Goal: Information Seeking & Learning: Understand process/instructions

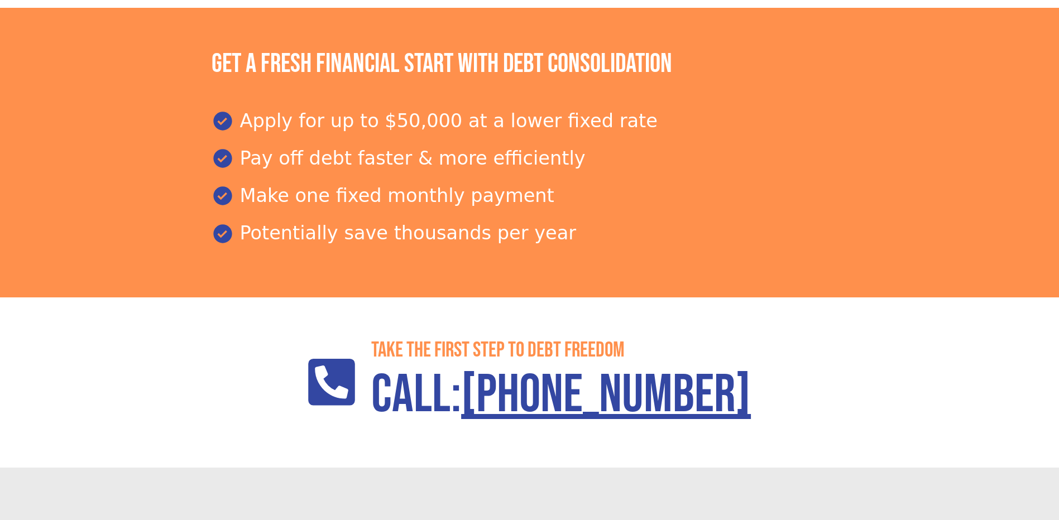
scroll to position [1684, 0]
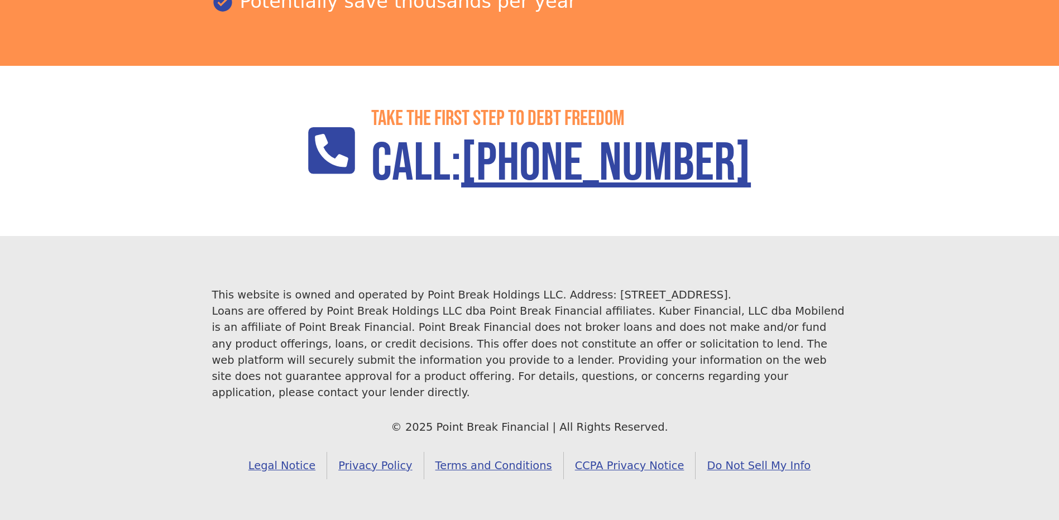
click at [511, 458] on link "Terms and Conditions" at bounding box center [494, 465] width 140 height 27
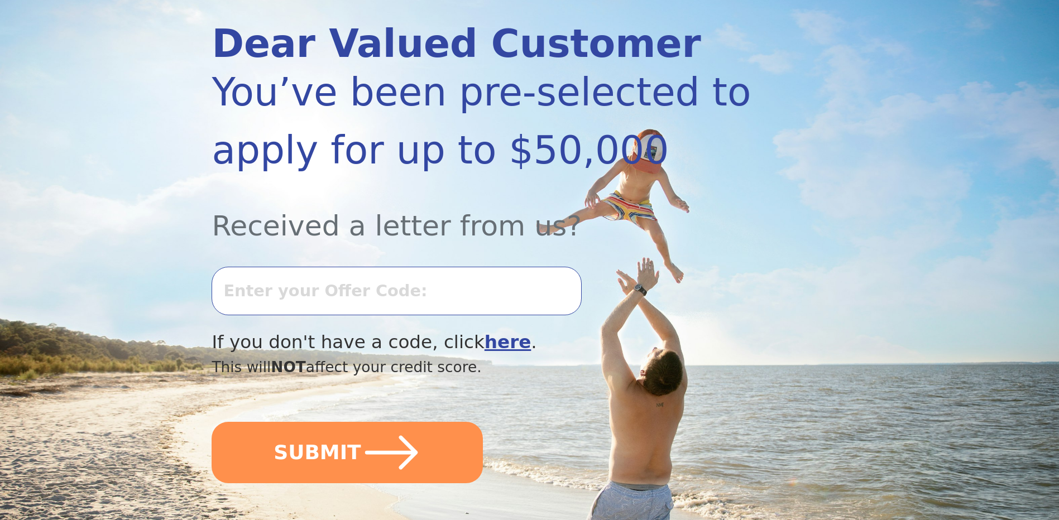
scroll to position [0, 0]
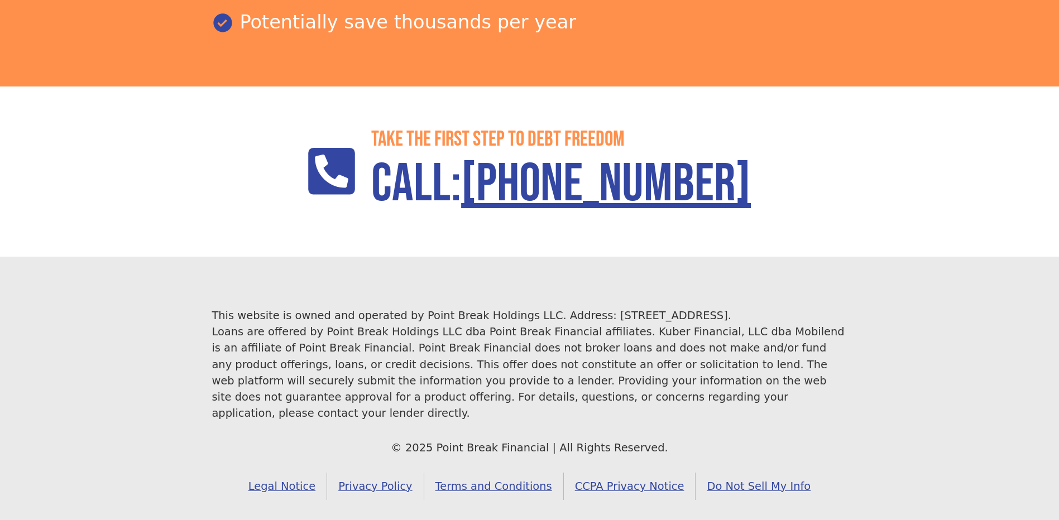
scroll to position [1684, 0]
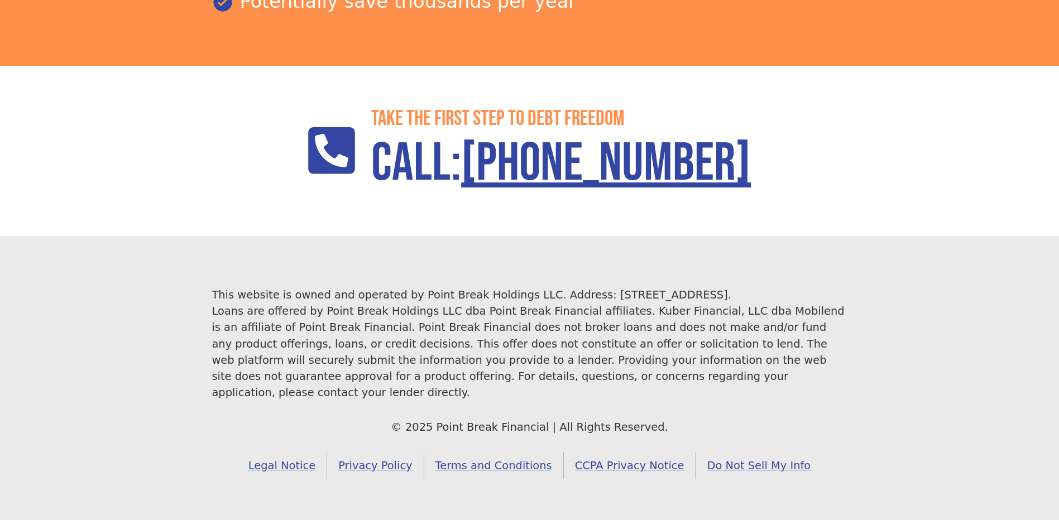
click at [495, 460] on link "Terms and Conditions" at bounding box center [494, 465] width 140 height 27
click at [419, 455] on link "Privacy Policy" at bounding box center [375, 465] width 97 height 27
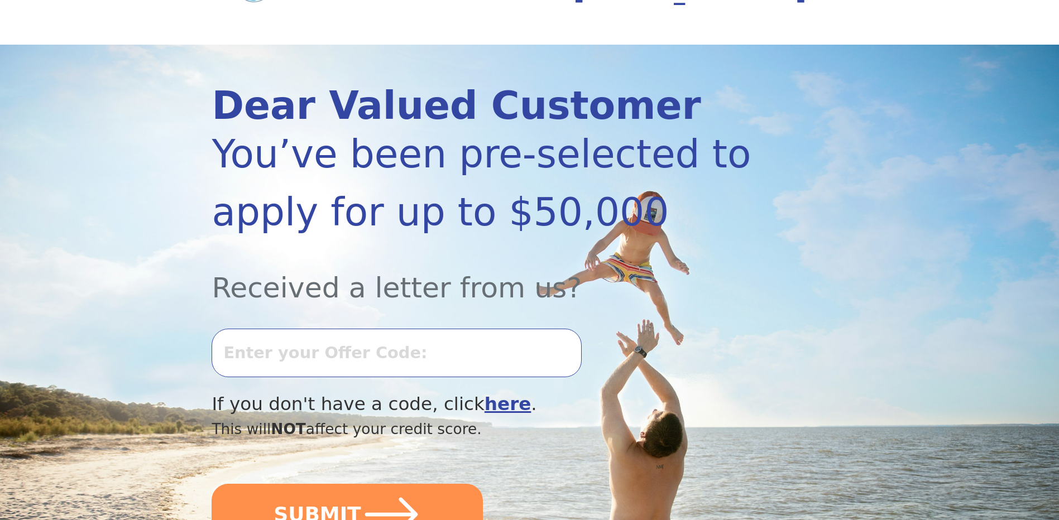
scroll to position [0, 0]
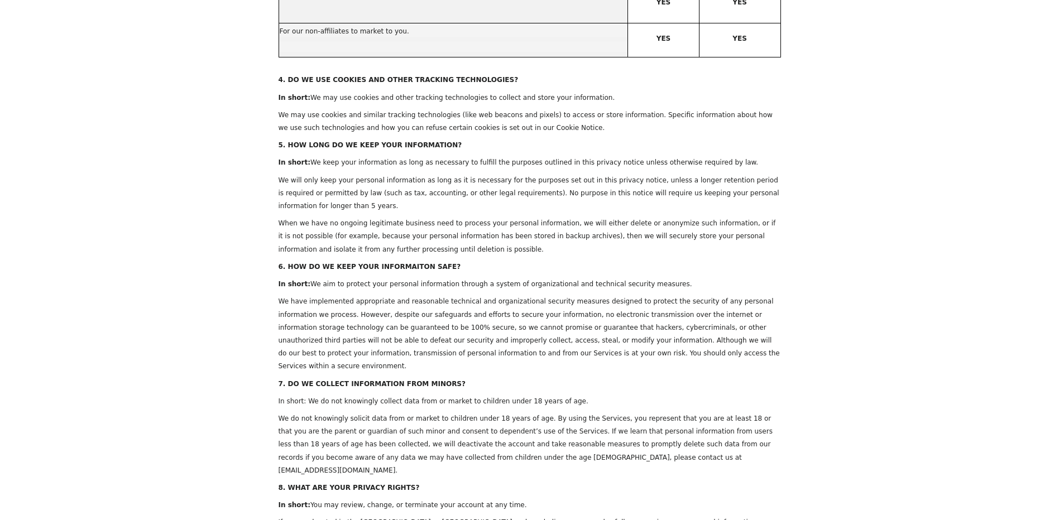
scroll to position [1452, 0]
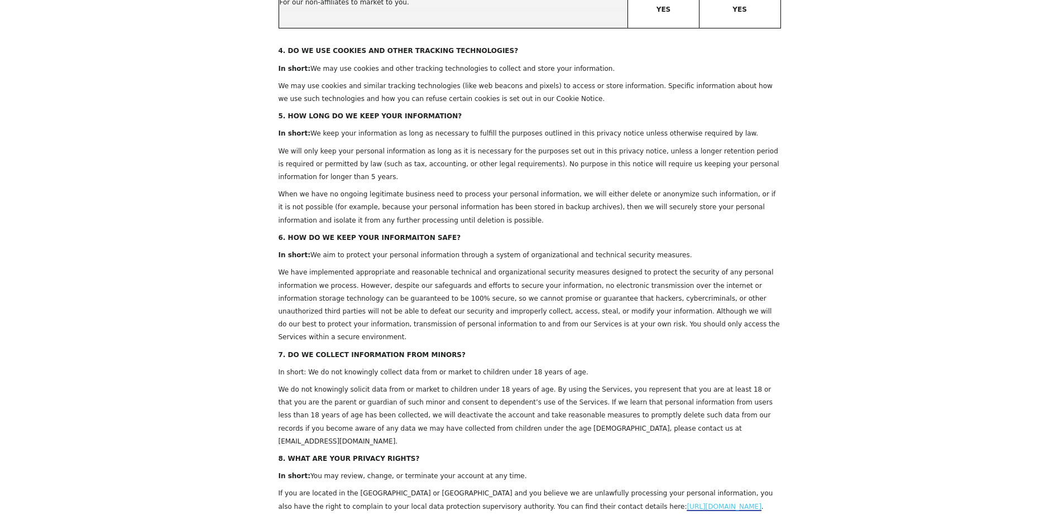
click at [528, 275] on span "We have implemented appropriate and reasonable technical and organizational sec…" at bounding box center [529, 305] width 501 height 73
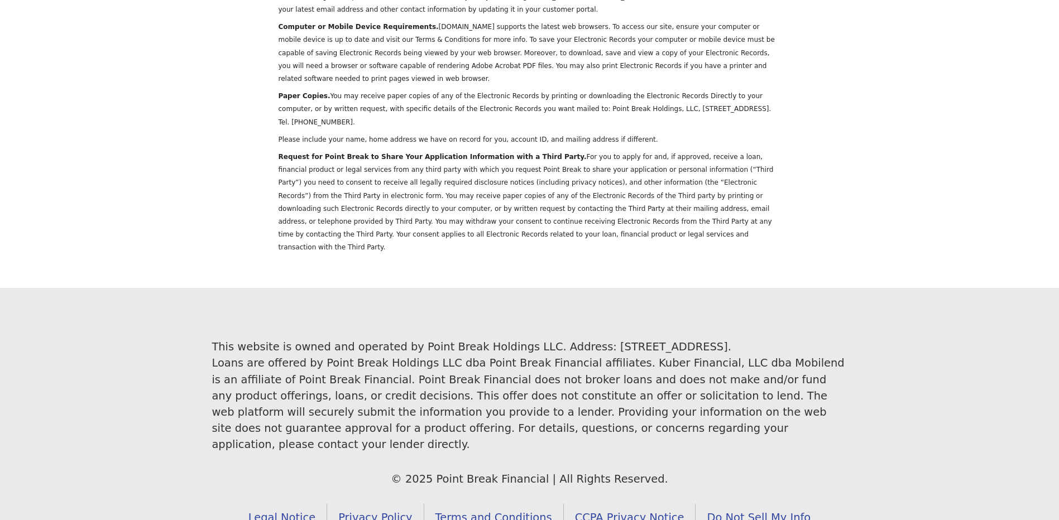
scroll to position [4411, 0]
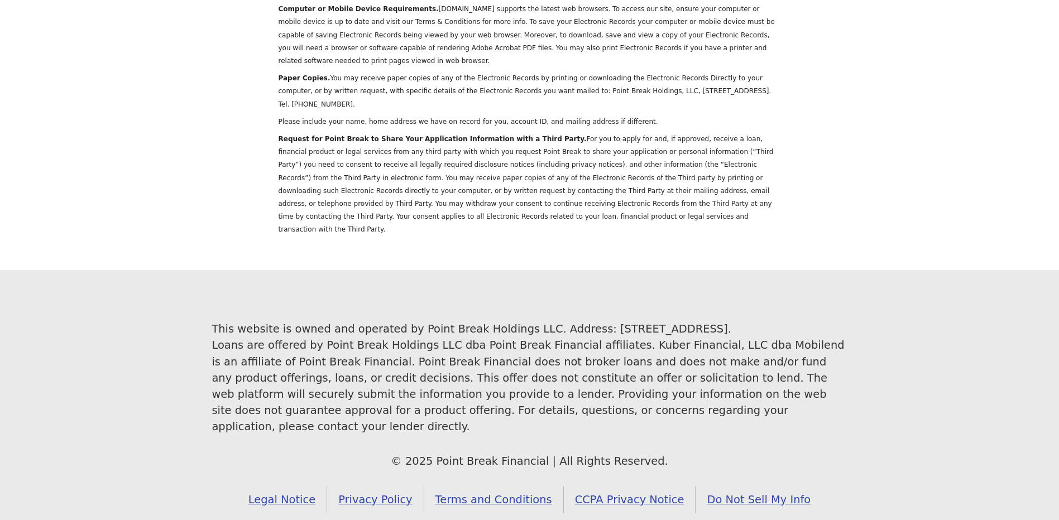
click at [524, 321] on div "This website is owned and operated by Point Break Holdings LLC. Address: [STREE…" at bounding box center [529, 378] width 635 height 114
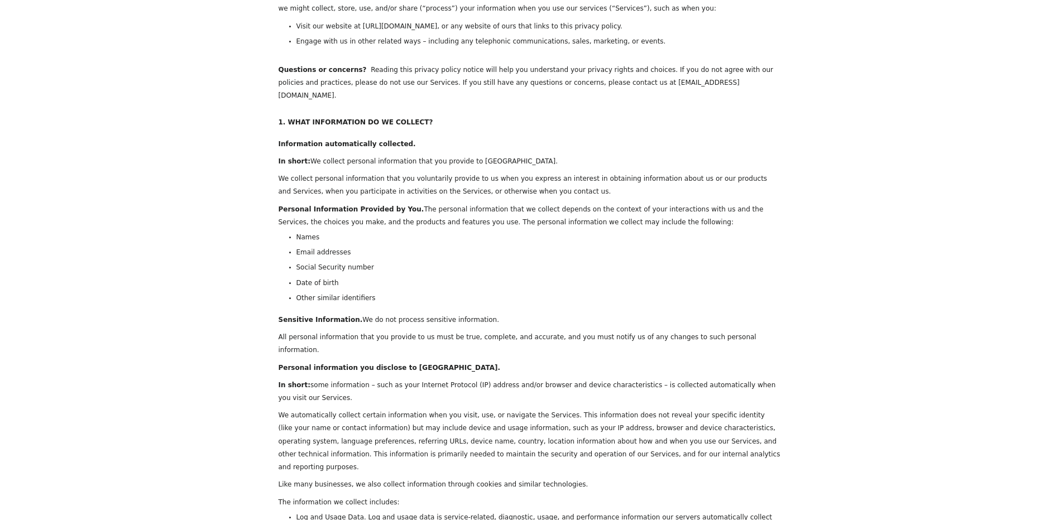
scroll to position [0, 0]
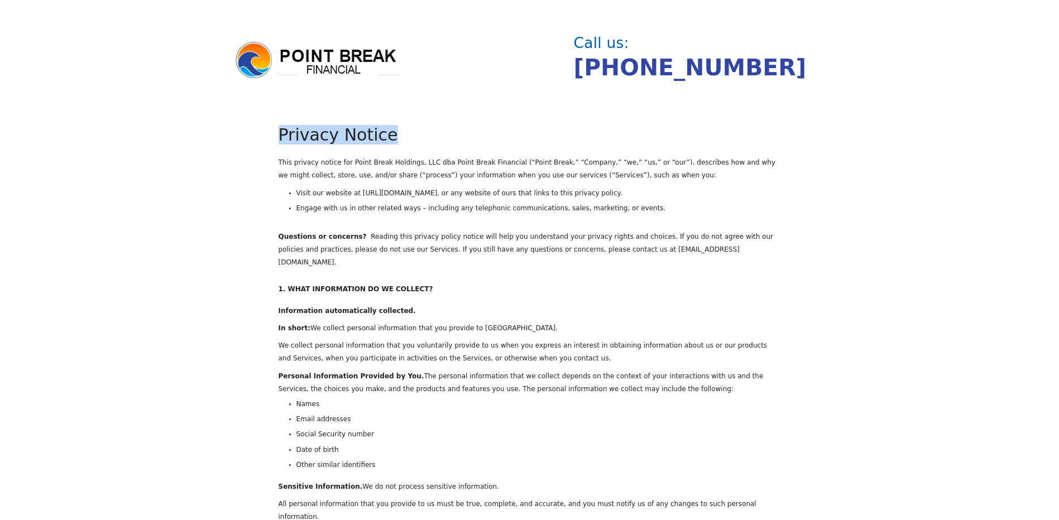
drag, startPoint x: 461, startPoint y: 137, endPoint x: 279, endPoint y: 136, distance: 182.0
click at [279, 136] on p "Privacy Notice" at bounding box center [530, 136] width 503 height 30
drag, startPoint x: 279, startPoint y: 136, endPoint x: 256, endPoint y: 183, distance: 52.2
